Goal: Information Seeking & Learning: Check status

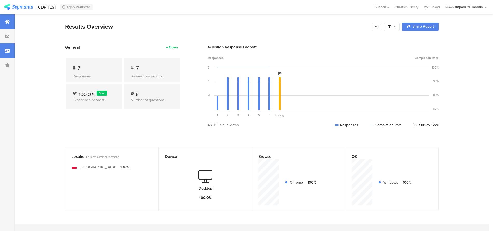
click at [2, 55] on div at bounding box center [7, 51] width 15 height 15
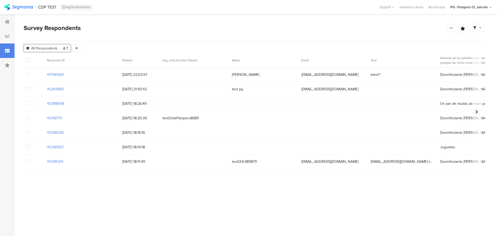
drag, startPoint x: 73, startPoint y: 75, endPoint x: 46, endPoint y: 77, distance: 26.8
click at [46, 77] on div "417581660" at bounding box center [81, 74] width 75 height 11
copy section "417581660"
drag, startPoint x: 60, startPoint y: 73, endPoint x: 60, endPoint y: 76, distance: 2.9
copy section "417581660"
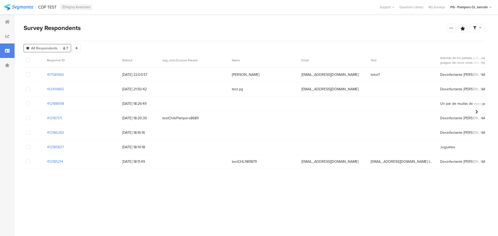
click at [30, 215] on section "Response ID Started seg_erid (Custom Param) Name Email Text Además de los pañal…" at bounding box center [254, 139] width 461 height 172
drag, startPoint x: 67, startPoint y: 72, endPoint x: 41, endPoint y: 73, distance: 25.7
click at [41, 73] on div "417581660 12/08/2025 22:03:57 Jakub cltest1604@pg.com tekst? Desinfectante de m…" at bounding box center [369, 75] width 691 height 15
copy section "417581660"
